Goal: Task Accomplishment & Management: Manage account settings

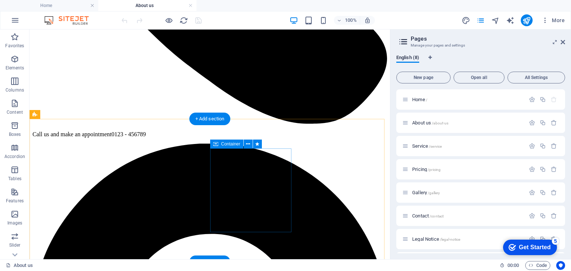
scroll to position [203, 0]
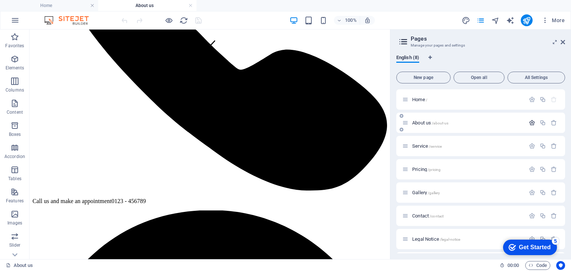
click at [0, 0] on icon "button" at bounding box center [0, 0] width 0 height 0
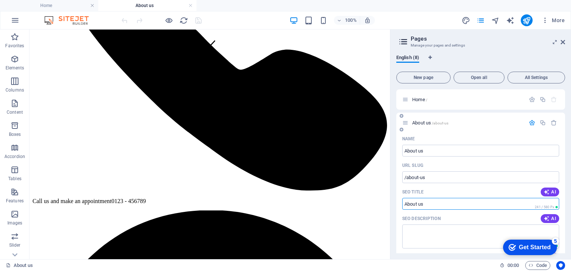
drag, startPoint x: 430, startPoint y: 202, endPoint x: 404, endPoint y: 208, distance: 26.8
click at [404, 208] on input "SEO Title" at bounding box center [480, 204] width 157 height 12
click at [413, 205] on input "SEO Title" at bounding box center [480, 204] width 157 height 12
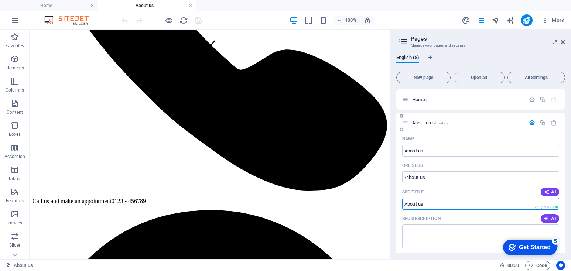
click at [434, 205] on input "SEO Title" at bounding box center [480, 204] width 157 height 12
click at [426, 206] on input "SEO Title" at bounding box center [480, 204] width 157 height 12
paste input "DIGIBET4D Penyedia Data Harian Paito SGP Live Draw Tercepat"
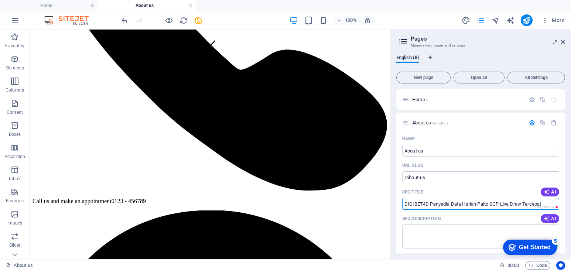
type input "DIGIBET4D Penyedia Data Harian Paito SGP Live Draw Tercepat"
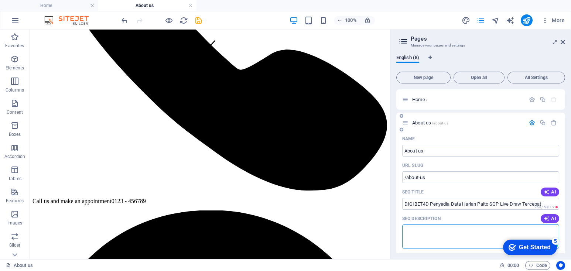
click at [417, 234] on textarea "SEO Description" at bounding box center [480, 236] width 157 height 24
paste textarea "DIGIBET4D adalah penyedia data harian paito SGP dengan update tercepat dan pali…"
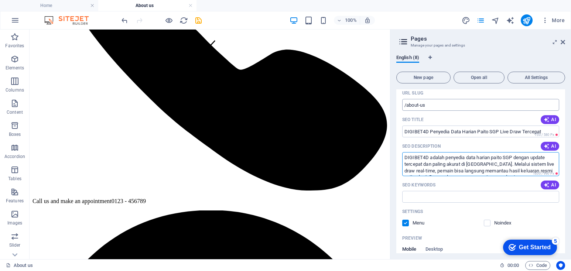
scroll to position [111, 0]
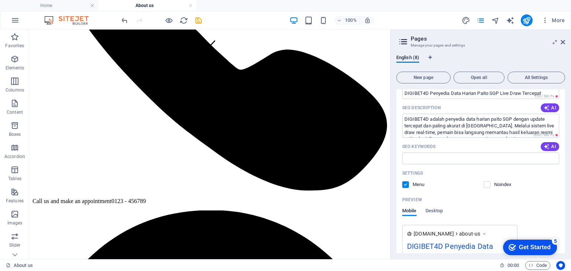
drag, startPoint x: 459, startPoint y: 195, endPoint x: 462, endPoint y: 193, distance: 3.9
click at [459, 195] on div "Preview" at bounding box center [480, 200] width 157 height 12
click at [466, 125] on textarea "DIGIBET4D adalah penyedia data harian paito SGP dengan update tercepat dan pali…" at bounding box center [480, 126] width 157 height 24
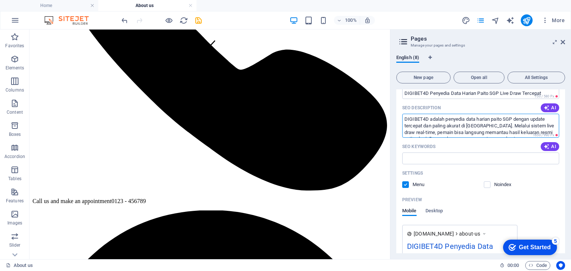
paste textarea "menghadirkan data harian paito SGP dan live draw tercepat dengan hasil akurat, …"
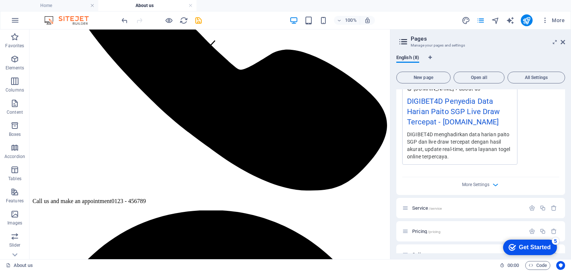
scroll to position [258, 0]
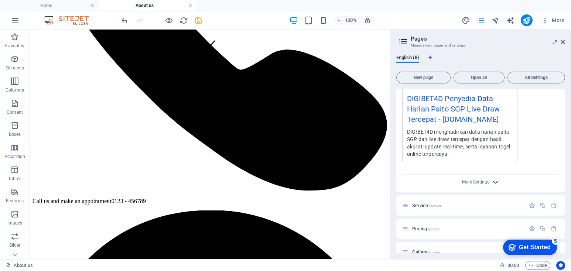
type textarea "DIGIBET4D menghadirkan data harian paito SGP dan live draw tercepat dengan hasi…"
click at [494, 184] on icon "button" at bounding box center [495, 182] width 8 height 8
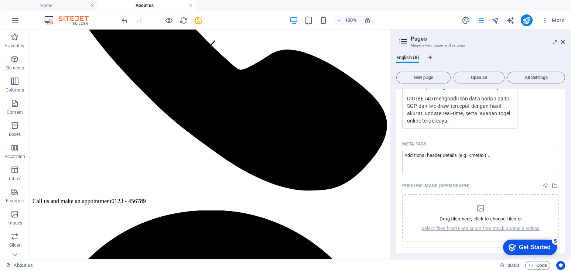
scroll to position [295, 0]
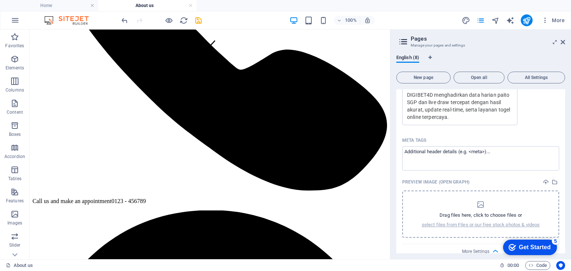
click at [472, 205] on div "Drag files here, click to choose files or select files from Files or our free s…" at bounding box center [481, 214] width 118 height 28
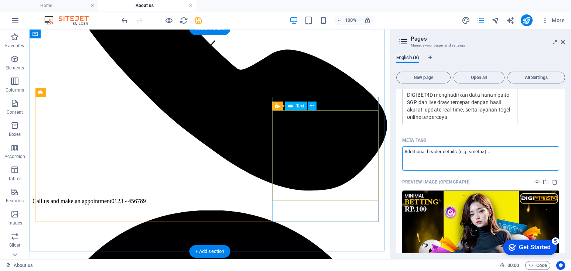
drag, startPoint x: 539, startPoint y: 180, endPoint x: 376, endPoint y: 149, distance: 165.8
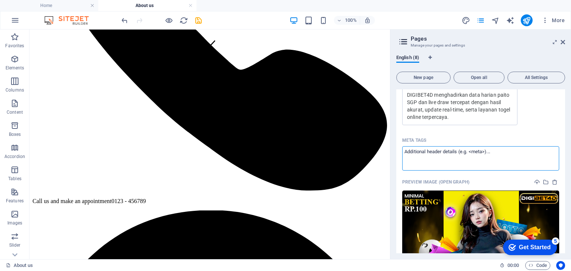
click at [415, 152] on textarea "Meta tags ​" at bounding box center [480, 158] width 157 height 24
paste textarea "<meta name="google-site-verification" content="uBBnBMITtdtyaakS-JjJCNq1GMnvtMDi…"
type textarea "<meta name="google-site-verification" content="uBBnBMITtdtyaakS-JjJCNq1GMnvtMDi…"
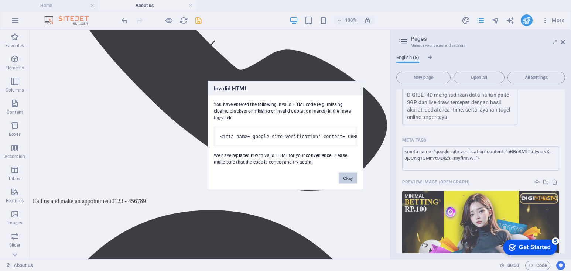
click at [347, 182] on button "Okay" at bounding box center [347, 178] width 18 height 11
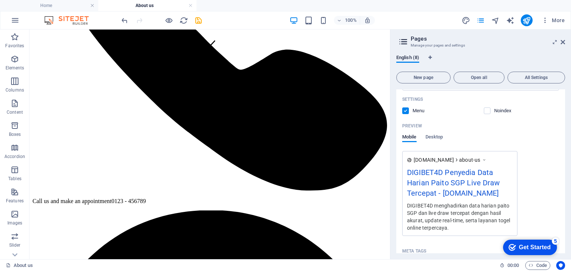
scroll to position [111, 0]
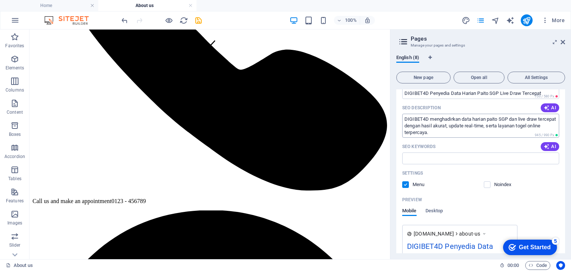
click at [457, 132] on textarea "DIGIBET4D menghadirkan data harian paito SGP dan live draw tercepat dengan hasi…" at bounding box center [480, 126] width 157 height 24
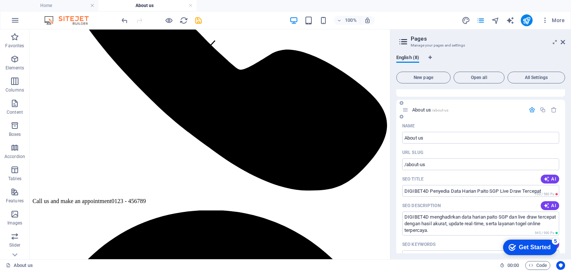
scroll to position [0, 0]
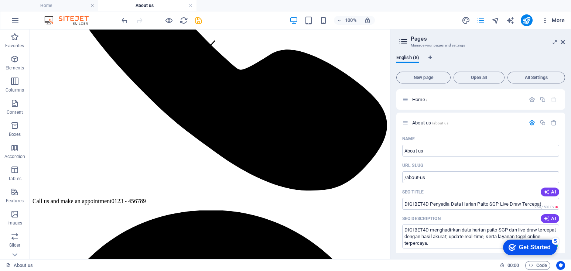
click at [546, 24] on icon "button" at bounding box center [544, 20] width 7 height 7
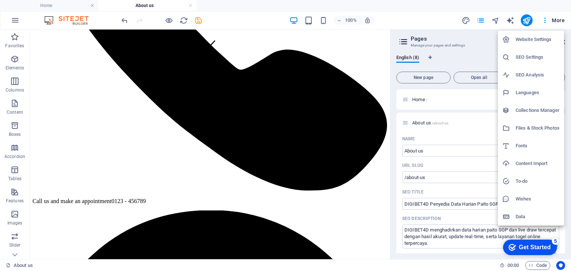
click at [517, 39] on h6 "Website Settings" at bounding box center [537, 39] width 44 height 9
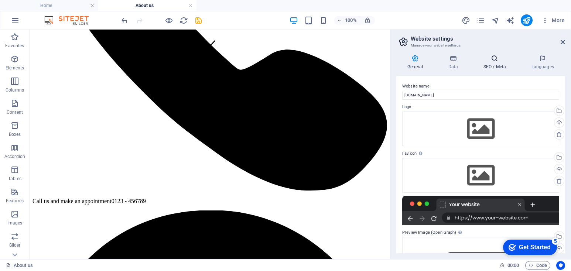
click at [496, 67] on h4 "SEO / Meta" at bounding box center [496, 63] width 48 height 16
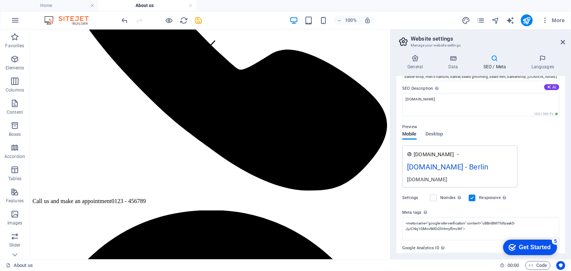
scroll to position [94, 0]
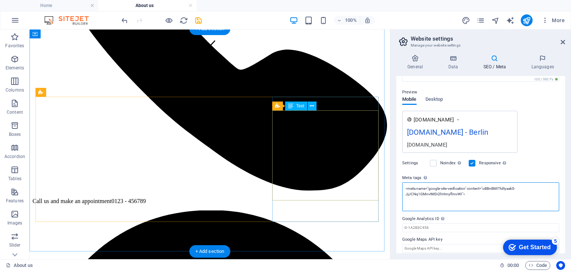
drag, startPoint x: 495, startPoint y: 226, endPoint x: 355, endPoint y: 185, distance: 145.5
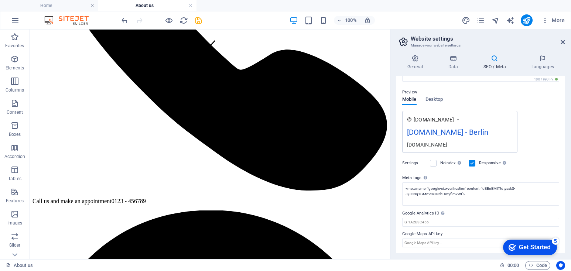
click at [530, 147] on div "[DOMAIN_NAME] [DOMAIN_NAME] - [GEOGRAPHIC_DATA] [DOMAIN_NAME]" at bounding box center [480, 132] width 157 height 42
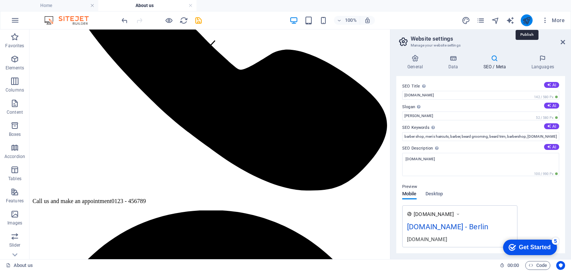
click at [527, 18] on icon "publish" at bounding box center [526, 20] width 8 height 8
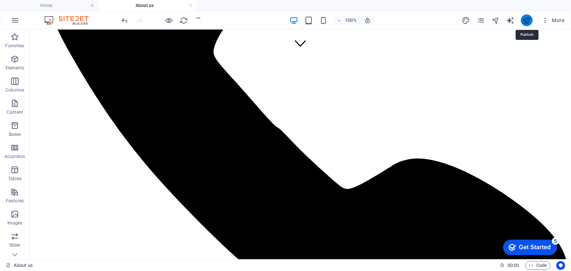
click at [527, 18] on icon "publish" at bounding box center [526, 20] width 8 height 8
